Goal: Information Seeking & Learning: Learn about a topic

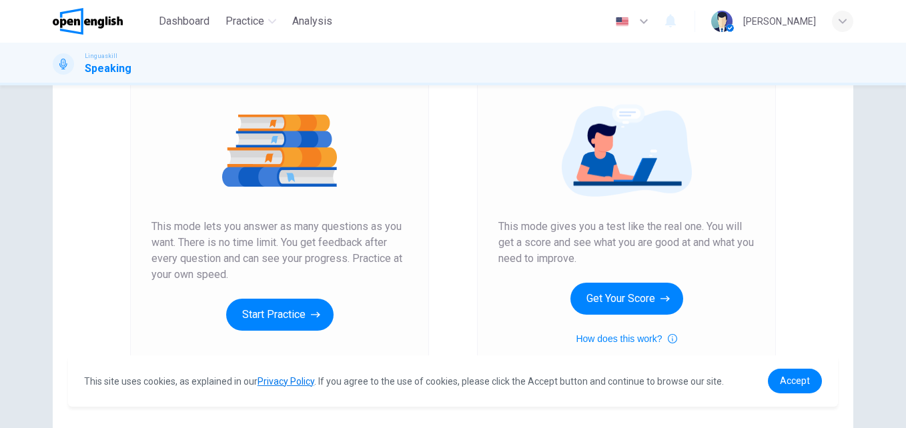
scroll to position [137, 0]
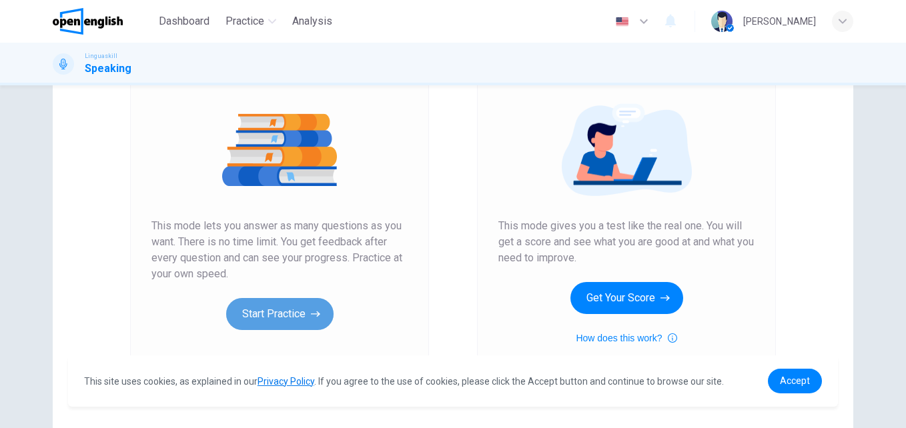
click at [259, 310] on button "Start Practice" at bounding box center [279, 314] width 107 height 32
